Goal: Information Seeking & Learning: Compare options

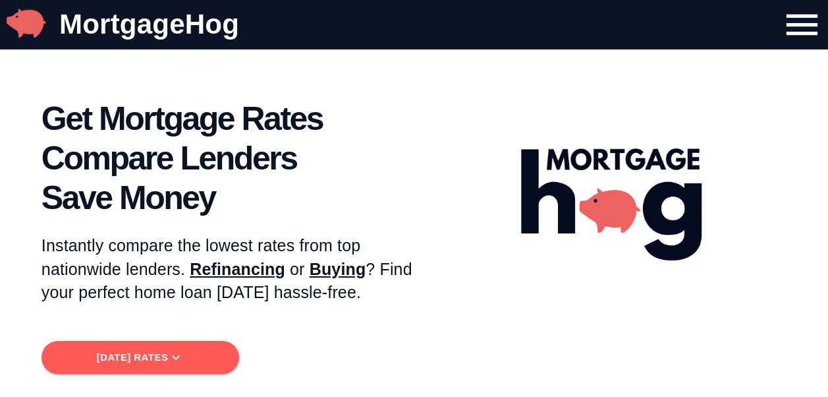
scroll to position [66, 0]
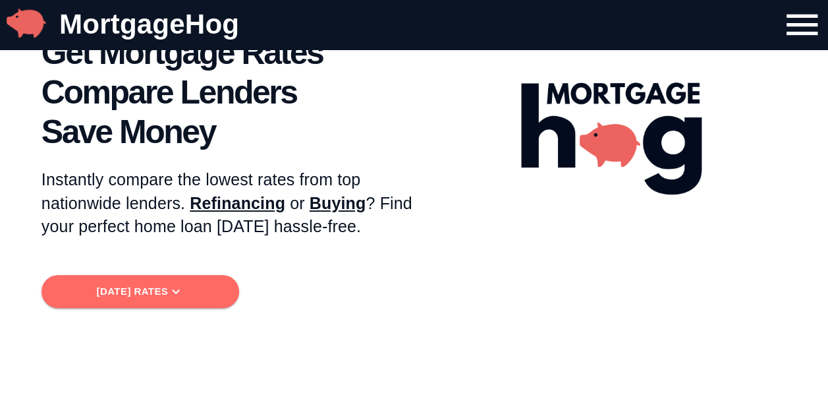
click at [180, 286] on icon "button" at bounding box center [176, 291] width 16 height 16
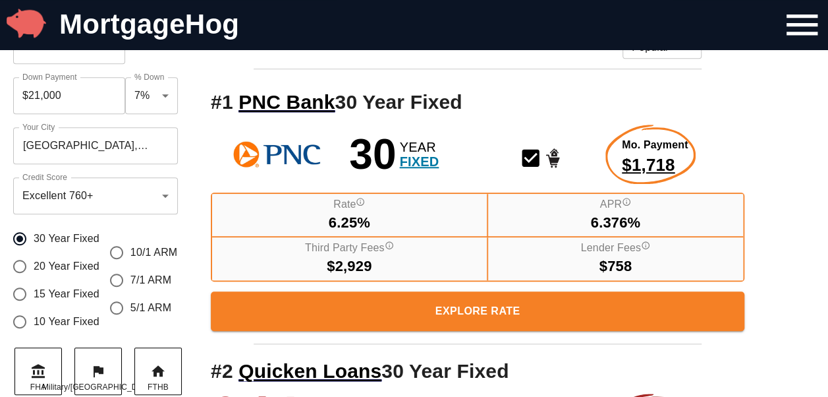
scroll to position [525, 0]
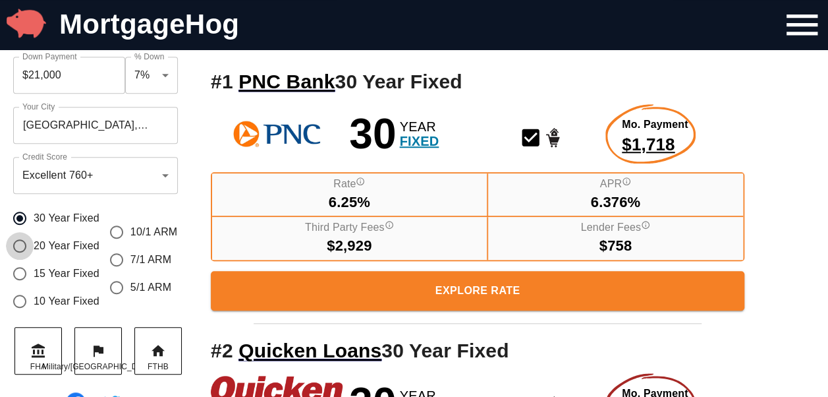
click at [22, 244] on input "20 Year Fixed" at bounding box center [20, 246] width 28 height 28
radio input "true"
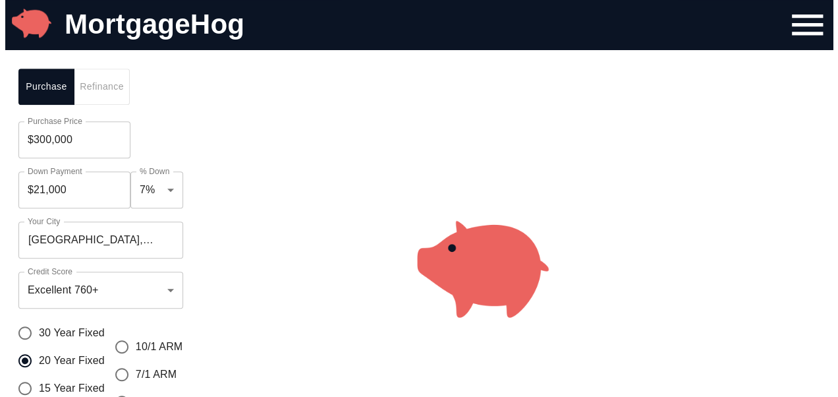
scroll to position [393, 0]
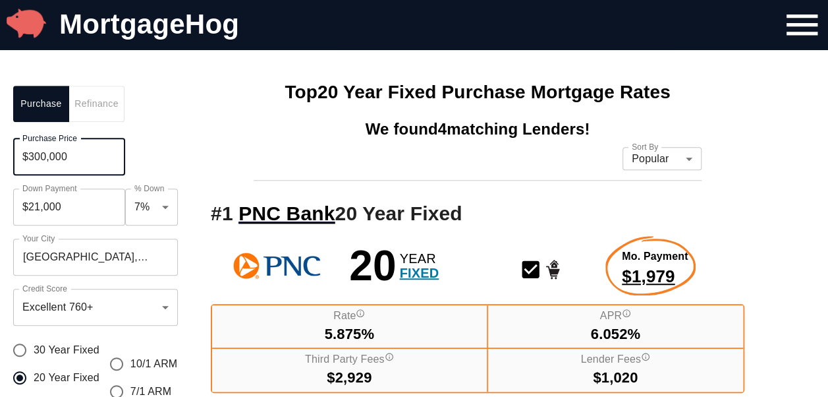
drag, startPoint x: 83, startPoint y: 159, endPoint x: 15, endPoint y: 148, distance: 68.8
click at [15, 148] on input "$300,000" at bounding box center [69, 156] width 112 height 37
type input "$1,000,000"
click at [70, 211] on input "$70,000" at bounding box center [69, 206] width 112 height 37
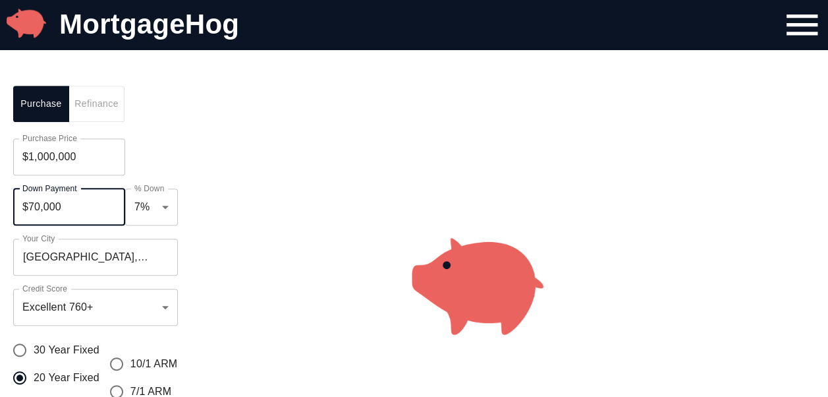
click at [70, 211] on input "$70,000" at bounding box center [69, 206] width 112 height 37
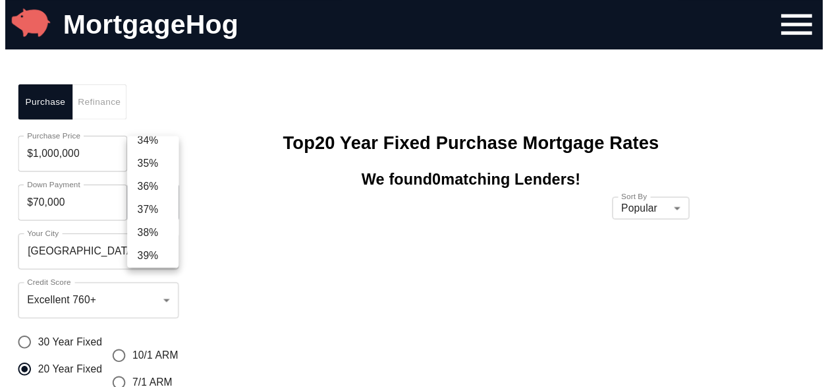
scroll to position [817, 0]
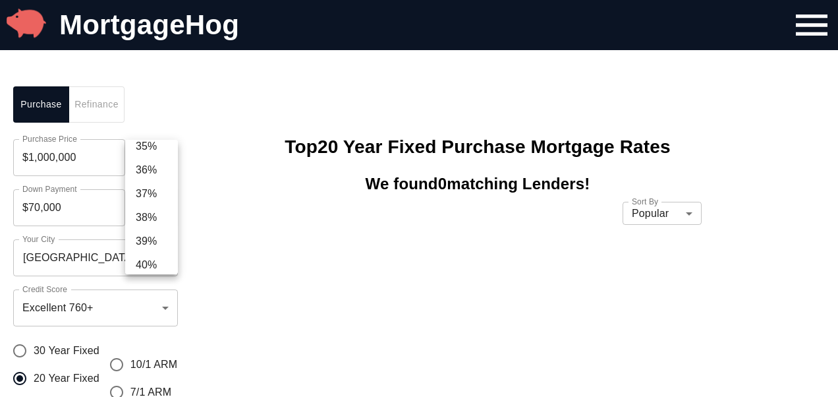
click at [152, 262] on li "40%" at bounding box center [151, 265] width 53 height 24
type input "$400,000"
type input "0.4"
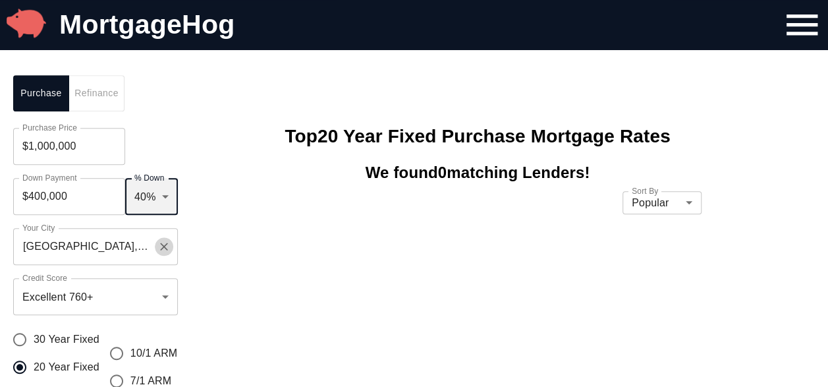
click at [163, 253] on icon "Clear" at bounding box center [164, 246] width 13 height 13
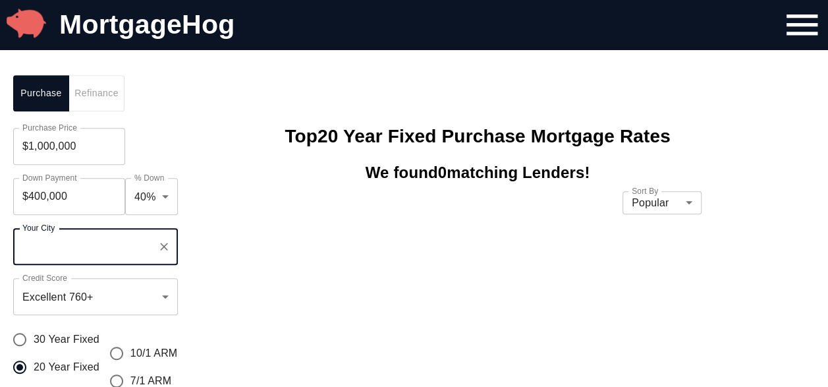
click at [128, 257] on input "Your City" at bounding box center [85, 246] width 133 height 25
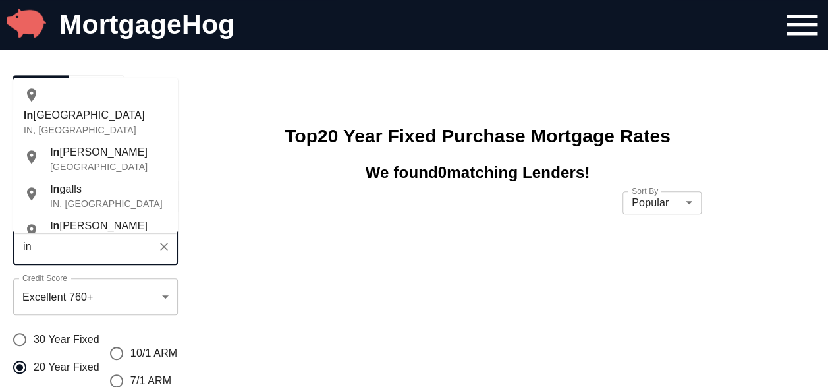
type input "i"
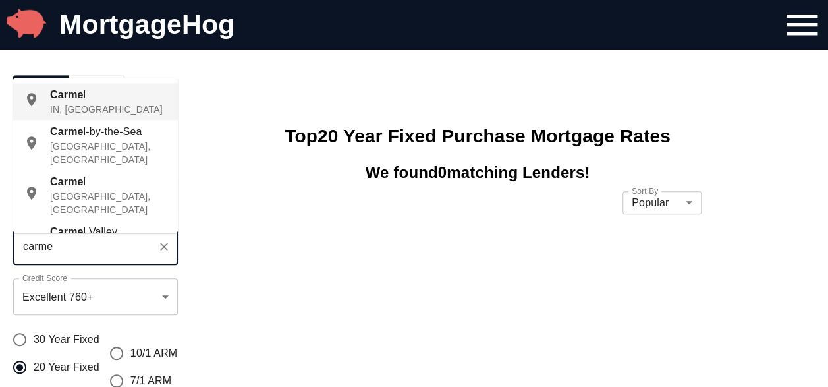
click at [94, 107] on p "IN, [GEOGRAPHIC_DATA]" at bounding box center [108, 109] width 117 height 13
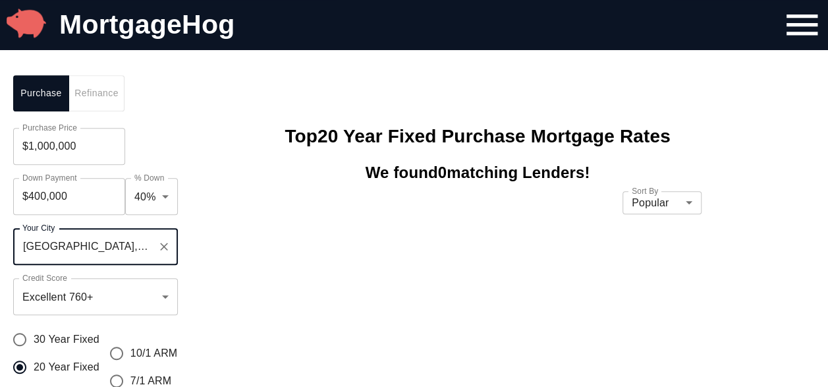
type input "[GEOGRAPHIC_DATA], [GEOGRAPHIC_DATA], [GEOGRAPHIC_DATA]"
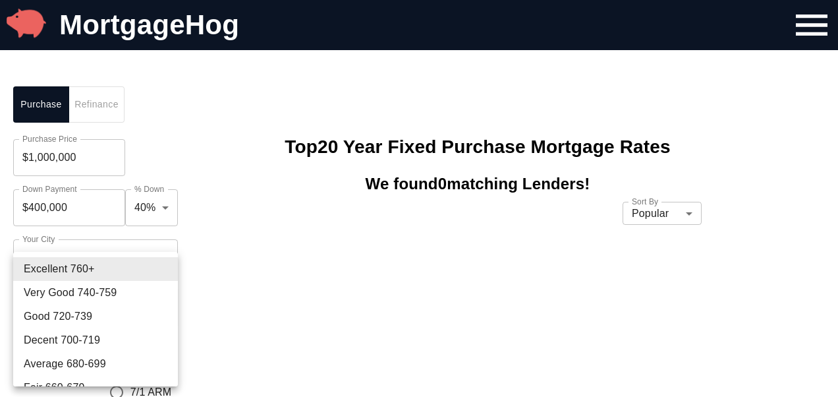
click at [212, 241] on div at bounding box center [419, 198] width 838 height 397
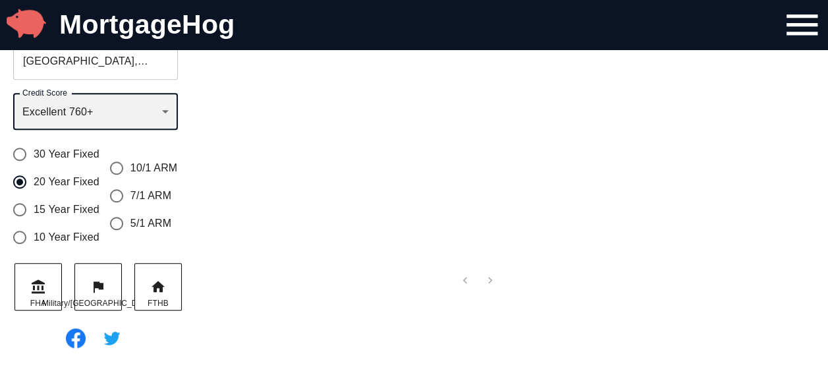
scroll to position [591, 0]
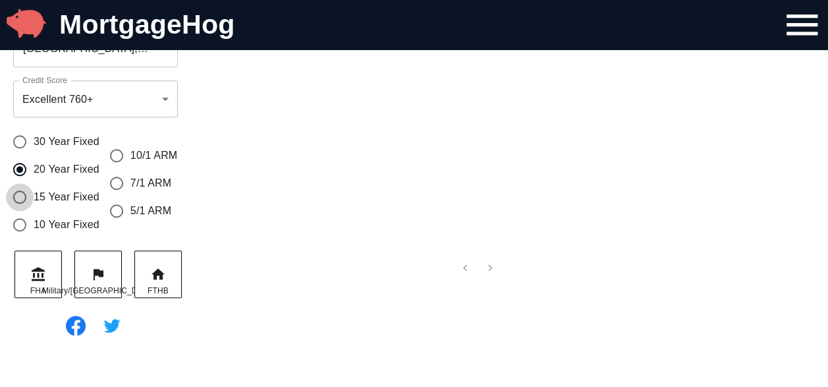
click at [22, 211] on input "15 Year Fixed" at bounding box center [20, 197] width 28 height 28
radio input "true"
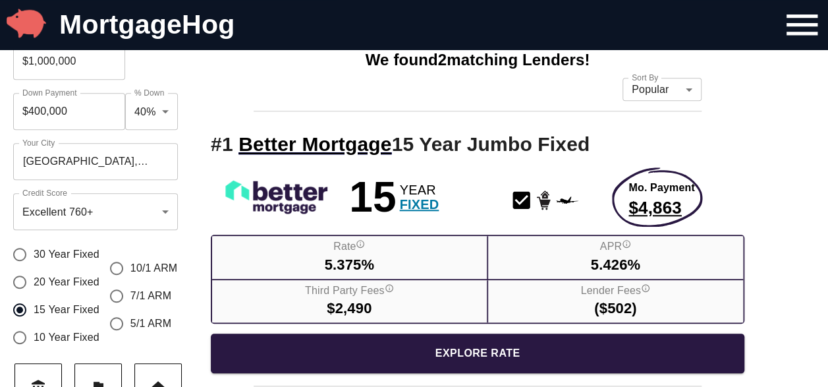
scroll to position [525, 0]
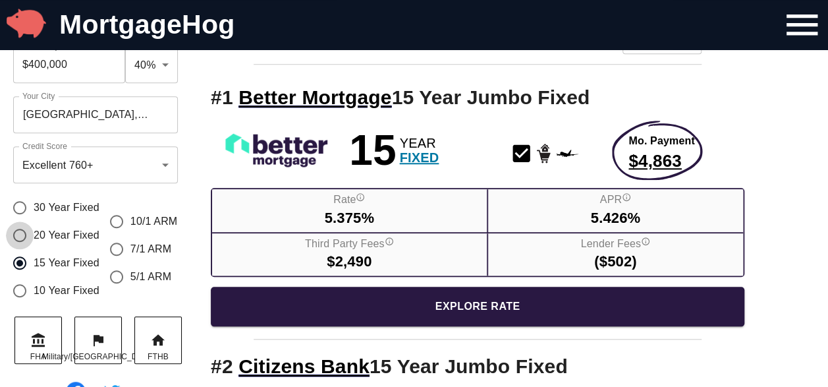
click at [18, 244] on input "20 Year Fixed" at bounding box center [20, 235] width 28 height 28
radio input "true"
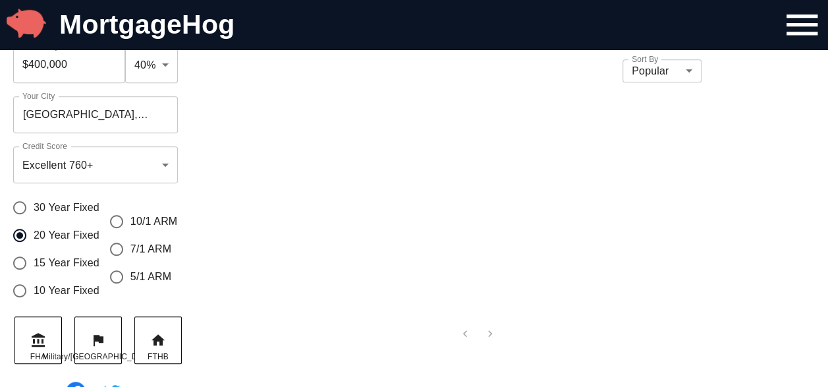
scroll to position [591, 0]
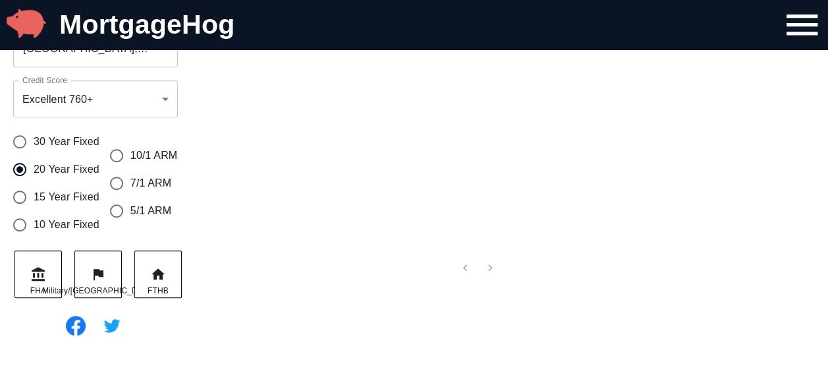
click at [488, 278] on li "pagination navigation" at bounding box center [490, 267] width 25 height 21
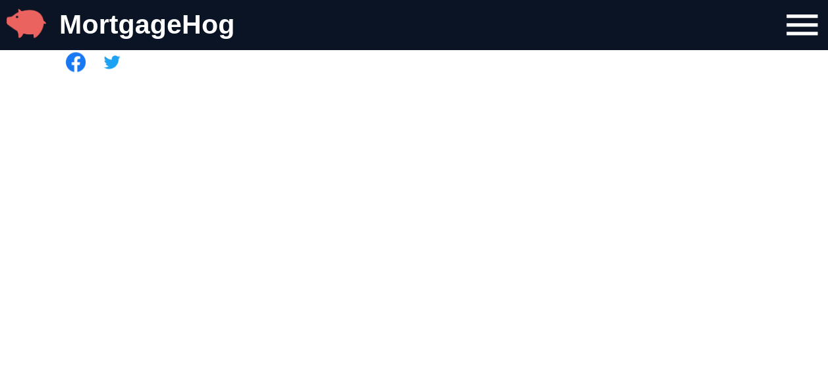
scroll to position [459, 0]
